Goal: Task Accomplishment & Management: Use online tool/utility

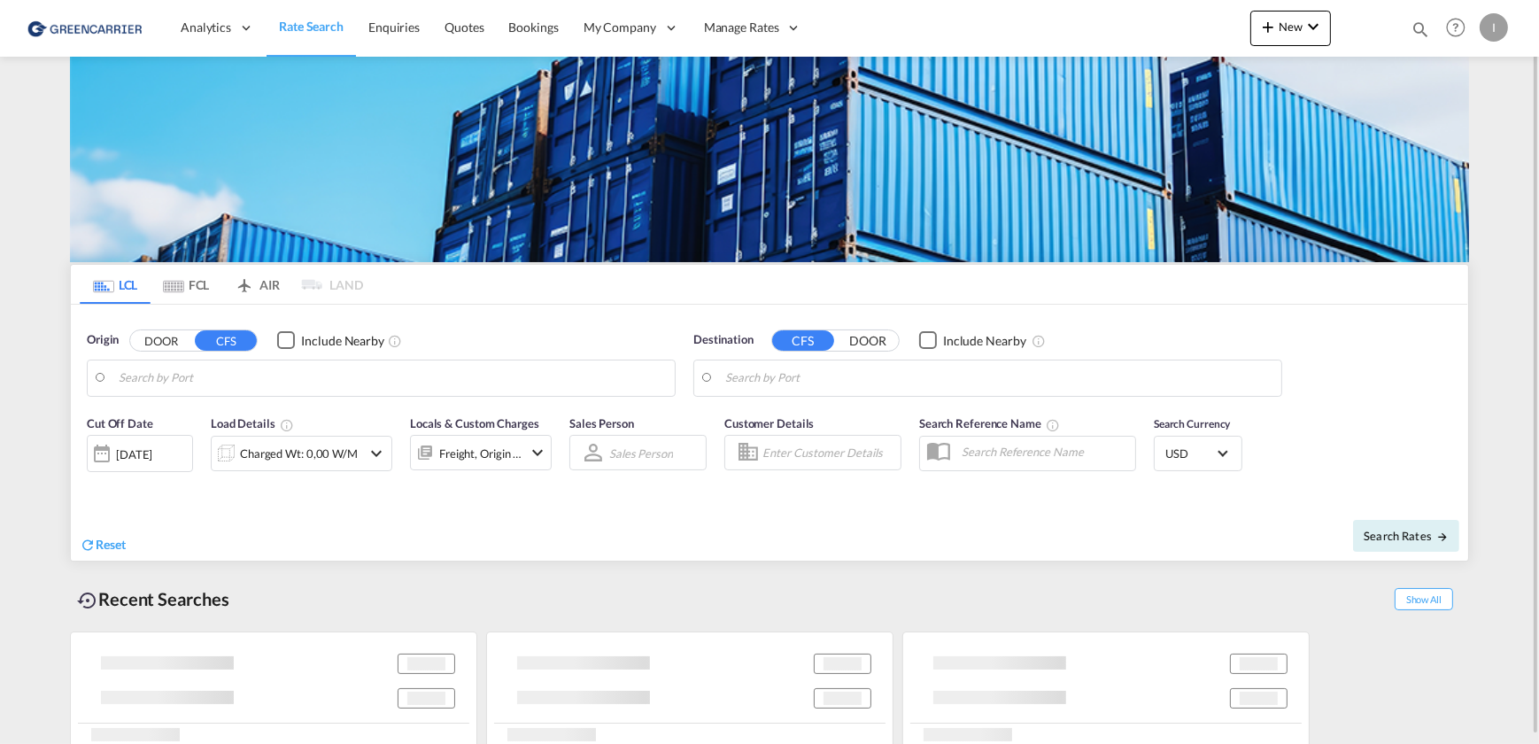
type input "[GEOGRAPHIC_DATA], [GEOGRAPHIC_DATA]"
type input "Callao, PECLL"
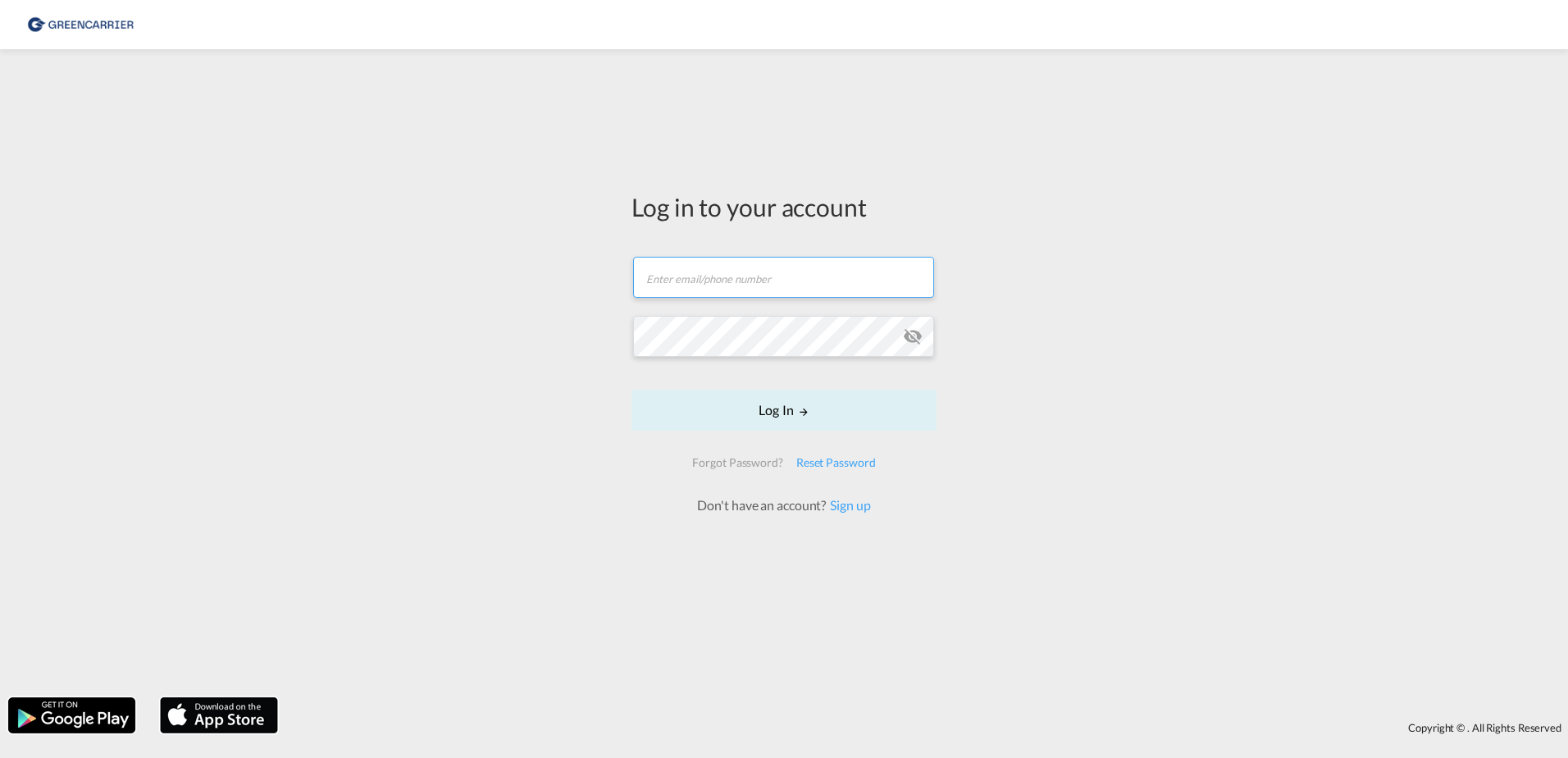
click at [669, 287] on input "text" at bounding box center [783, 277] width 301 height 41
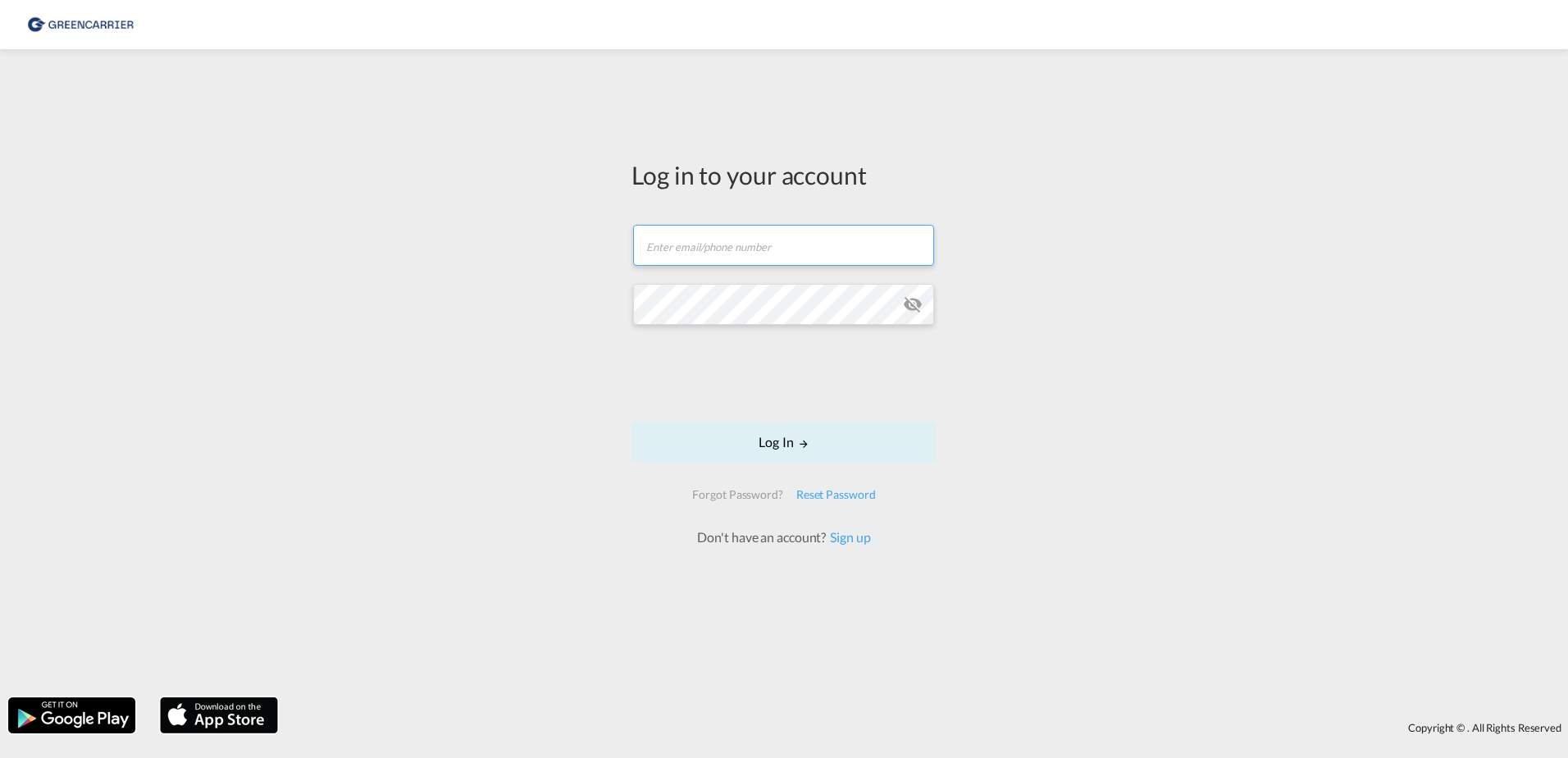
type input "[PERSON_NAME][EMAIL_ADDRESS][PERSON_NAME][DOMAIN_NAME]"
click at [837, 446] on button "Log In" at bounding box center [784, 442] width 305 height 41
